Goal: Submit feedback/report problem

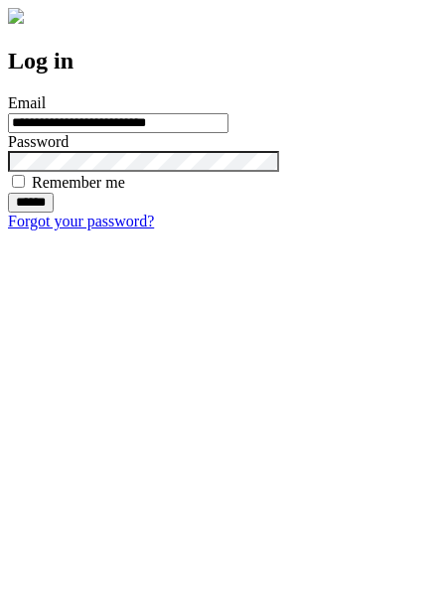
type input "**********"
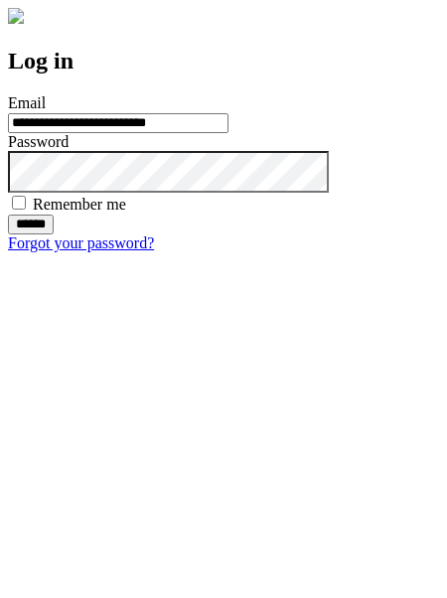
click at [54, 234] on input "******" at bounding box center [31, 225] width 46 height 20
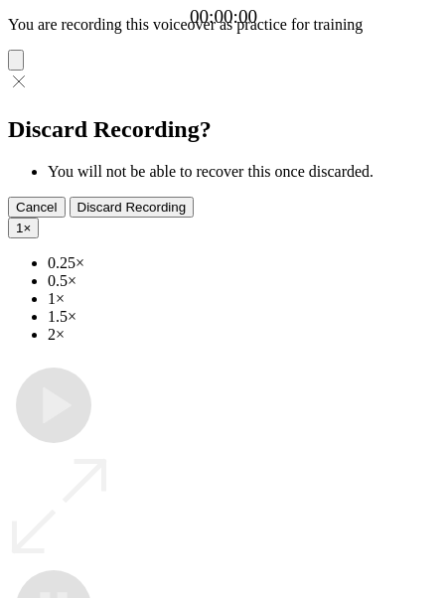
type input "**********"
